Goal: Task Accomplishment & Management: Manage account settings

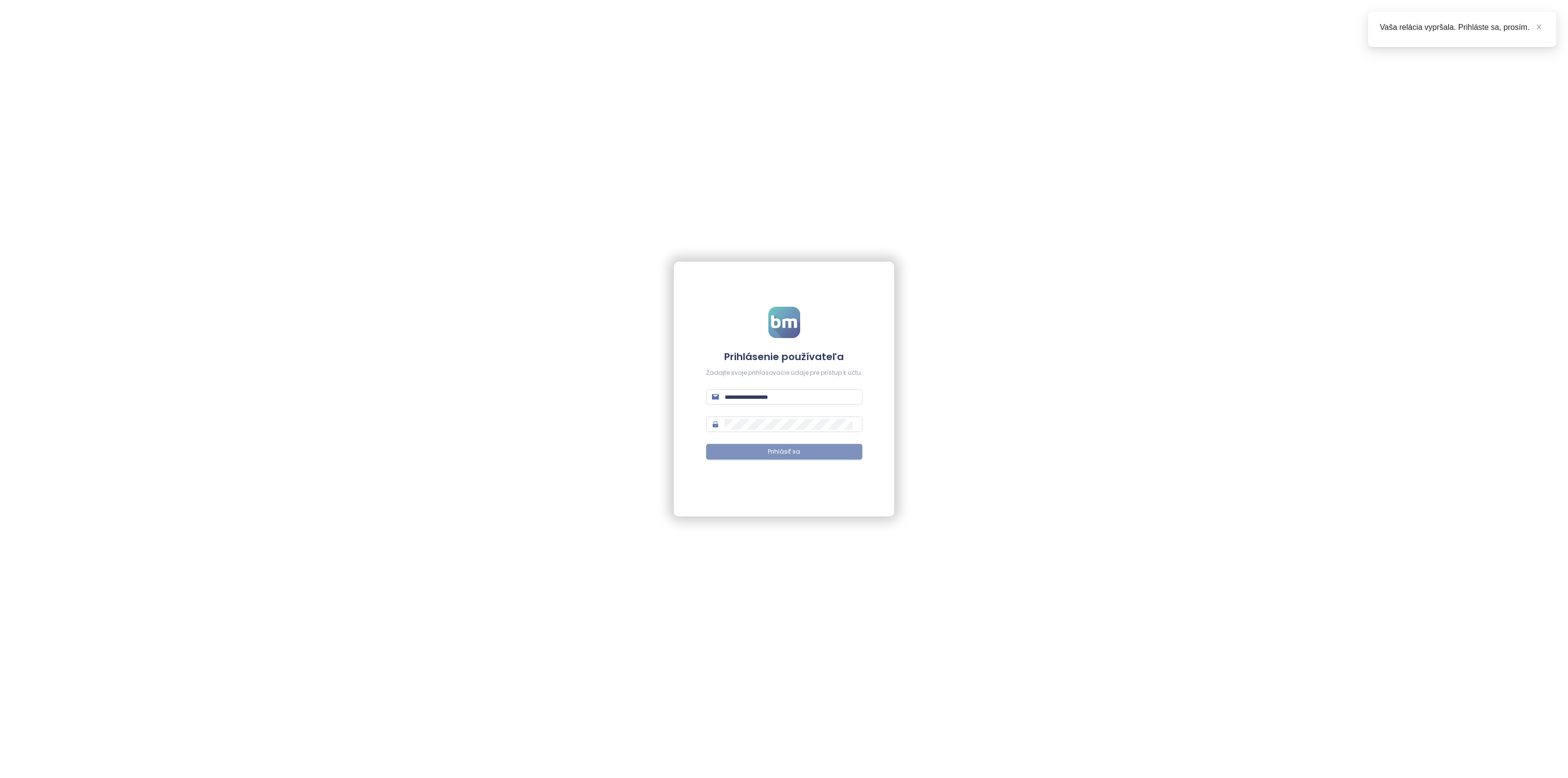
type input "**********"
click at [805, 453] on button "Prihlásiť sa" at bounding box center [784, 451] width 156 height 16
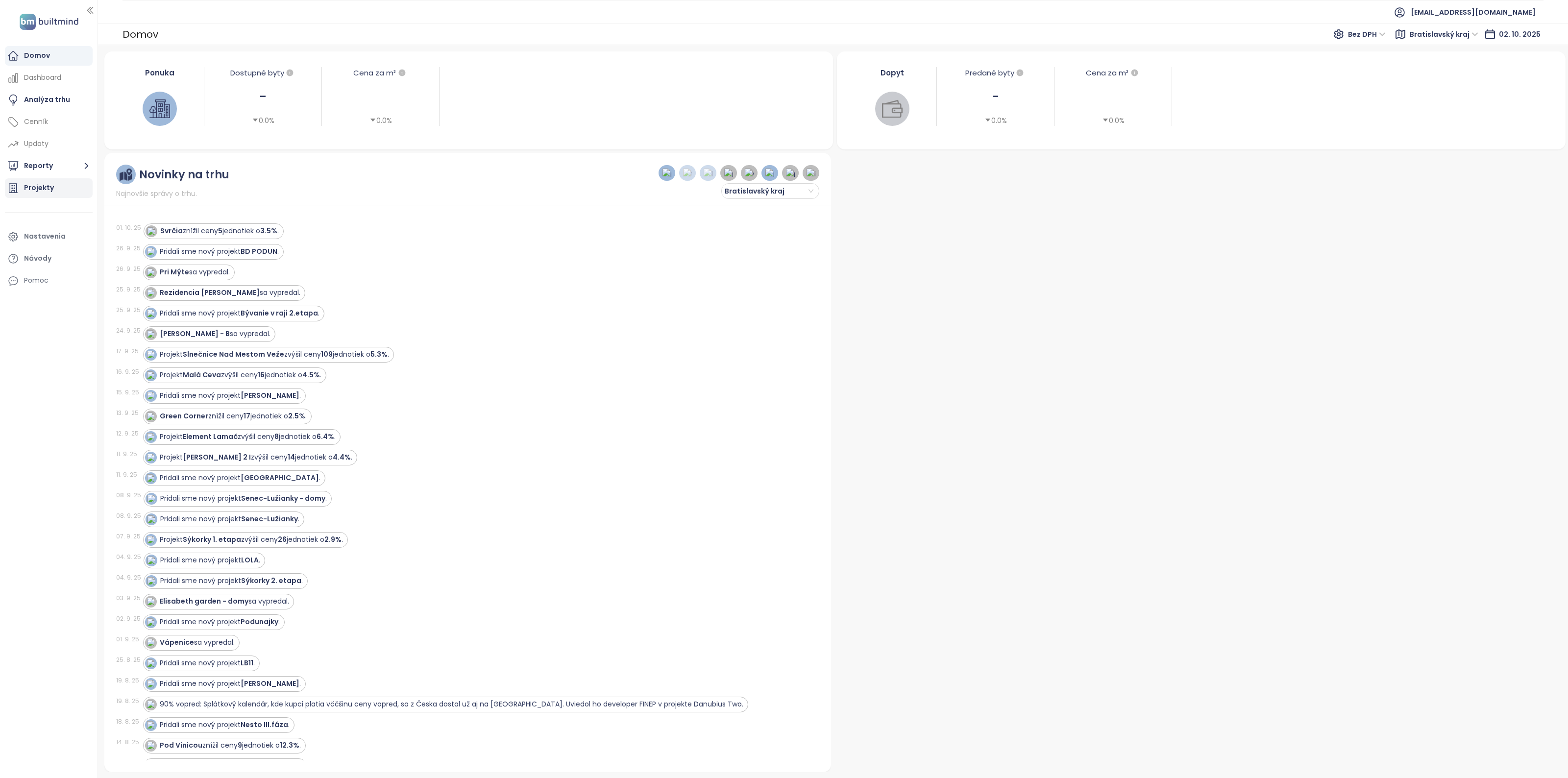
click at [52, 192] on div "Projekty" at bounding box center [39, 188] width 30 height 13
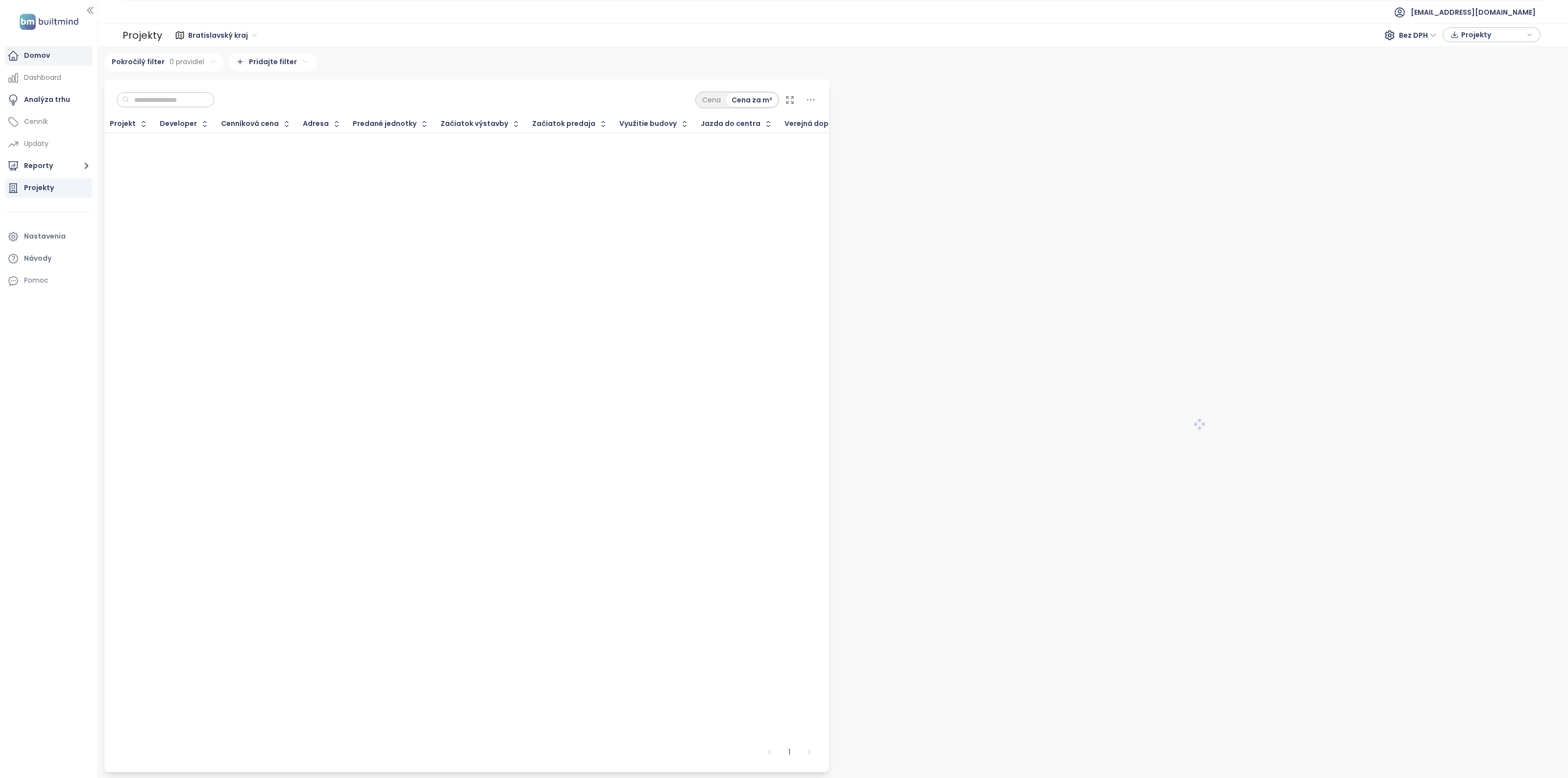
click at [40, 60] on div "Domov" at bounding box center [37, 55] width 26 height 13
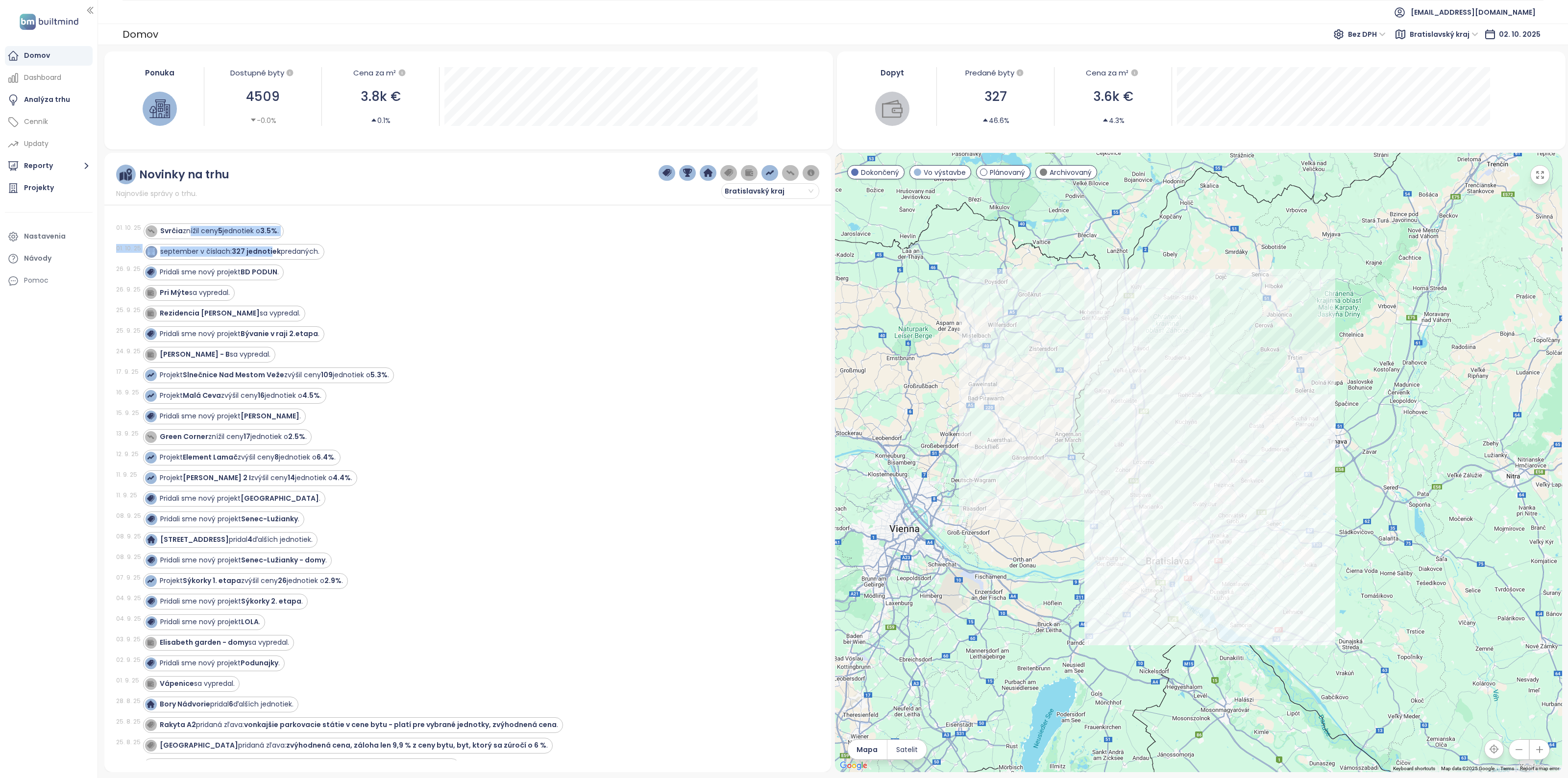
click at [339, 247] on div "[DATE] Svrčia znížil ceny 5 jednotiek o 3.5% . [DATE] september v [GEOGRAPHIC_D…" at bounding box center [468, 485] width 704 height 550
click at [396, 257] on div "september v číslach: 327 jednotiek predaných." at bounding box center [475, 252] width 665 height 16
